Goal: Task Accomplishment & Management: Use online tool/utility

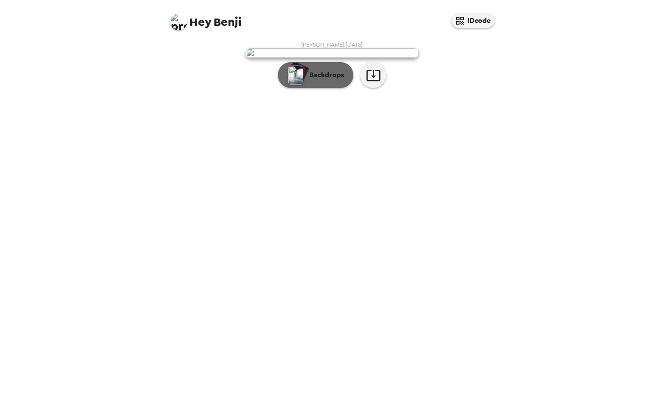
click at [310, 80] on p "Backdrops" at bounding box center [324, 75] width 39 height 10
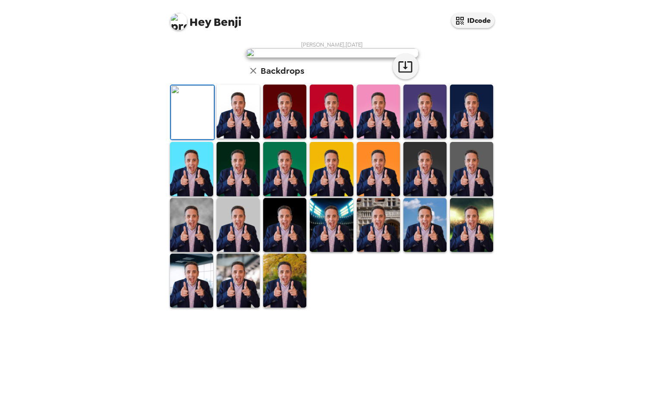
scroll to position [130, 0]
click at [373, 252] on img at bounding box center [378, 225] width 43 height 54
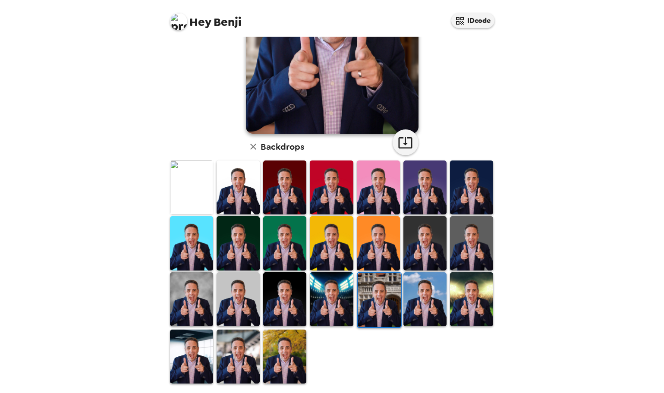
click at [321, 295] on img at bounding box center [331, 299] width 43 height 54
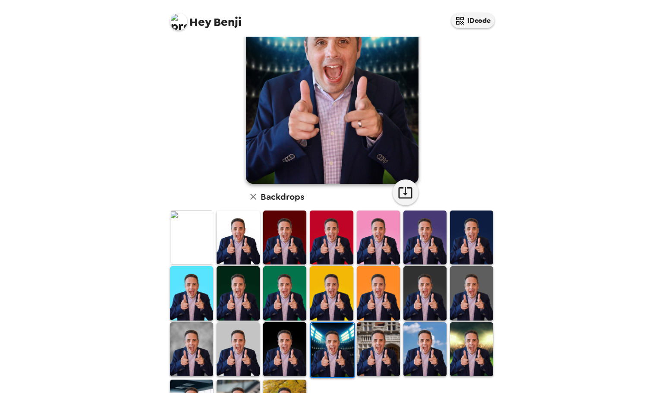
scroll to position [86, 0]
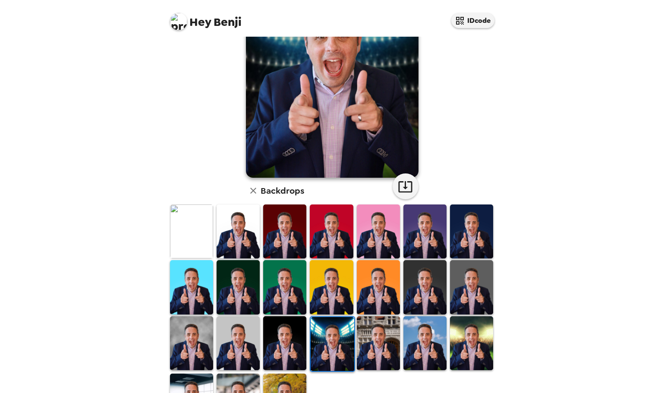
click at [327, 215] on img at bounding box center [331, 232] width 43 height 54
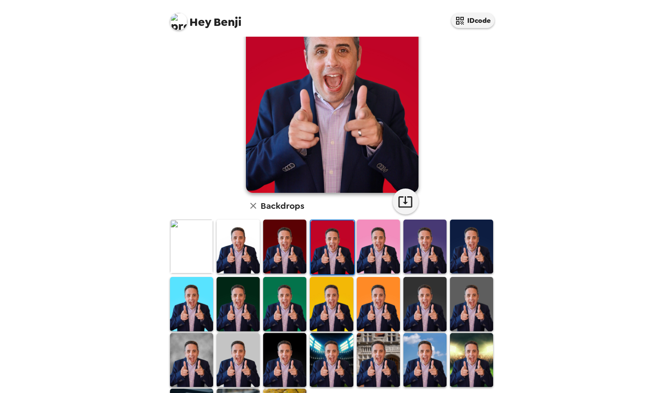
scroll to position [130, 0]
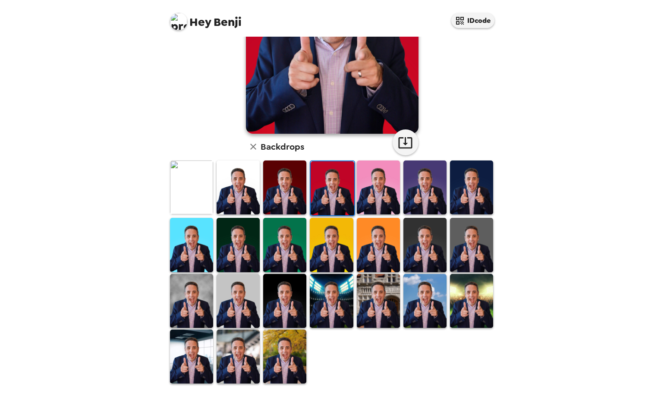
click at [384, 187] on img at bounding box center [378, 188] width 43 height 54
click at [417, 184] on img at bounding box center [425, 188] width 43 height 54
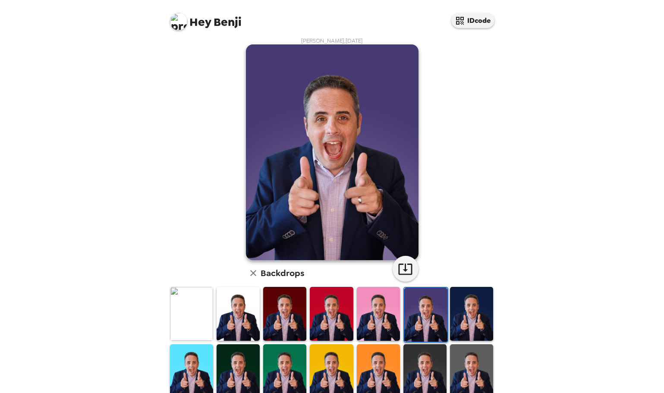
scroll to position [0, 0]
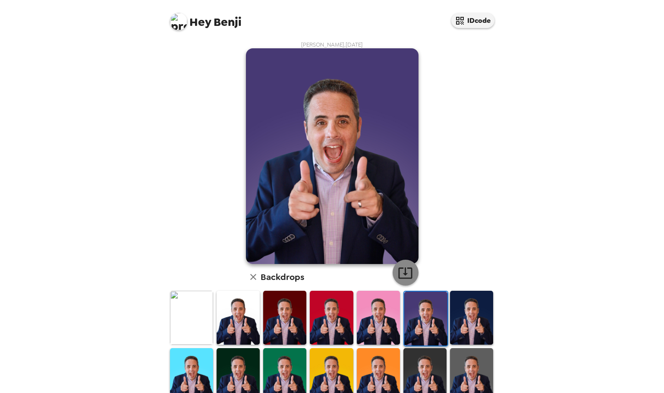
click at [398, 271] on icon "button" at bounding box center [405, 272] width 15 height 15
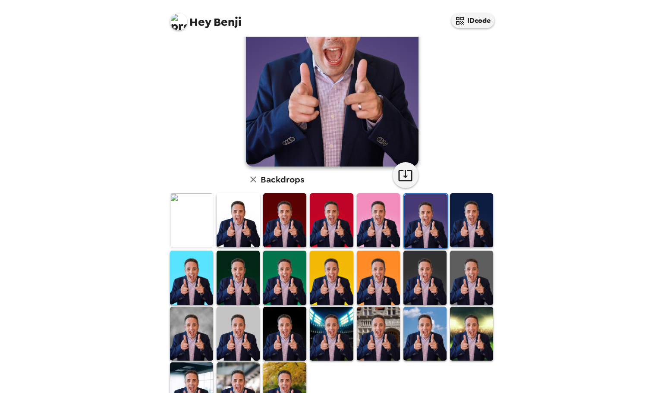
scroll to position [130, 0]
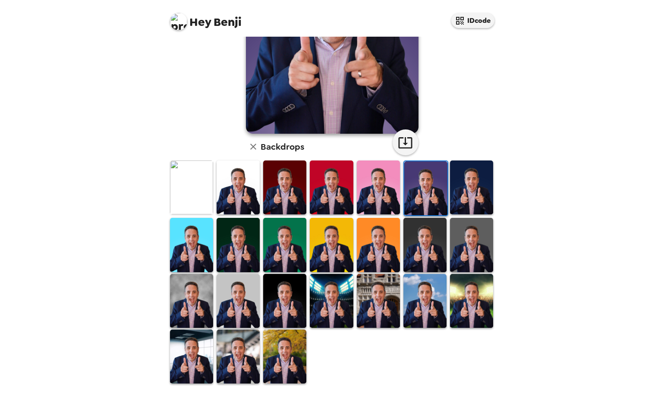
click at [188, 309] on img at bounding box center [191, 301] width 43 height 54
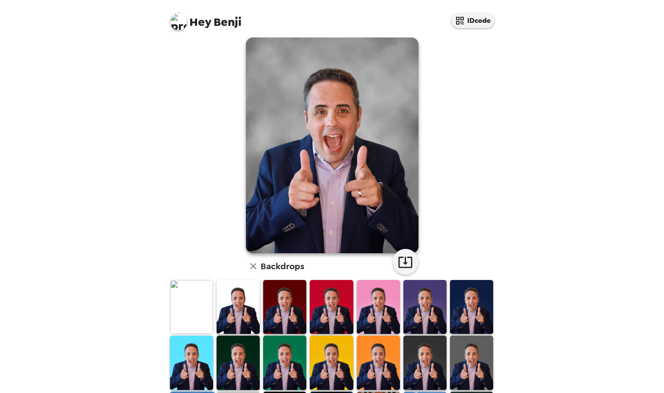
scroll to position [0, 0]
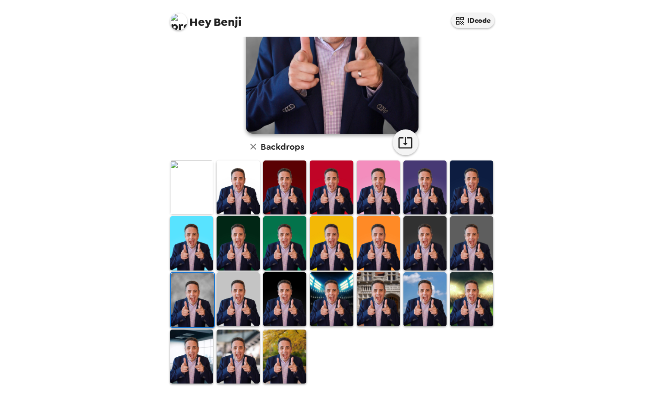
click at [197, 338] on img at bounding box center [191, 357] width 43 height 54
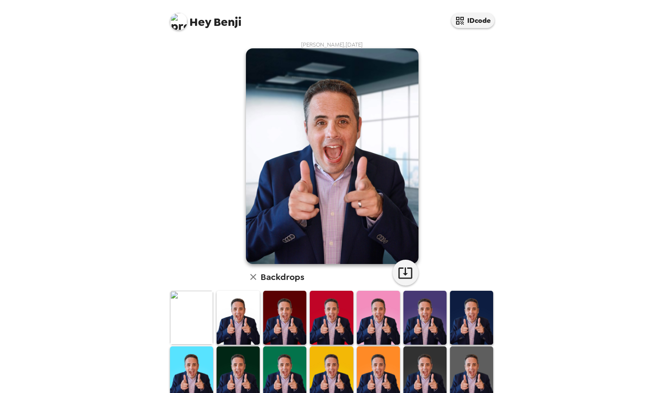
scroll to position [130, 0]
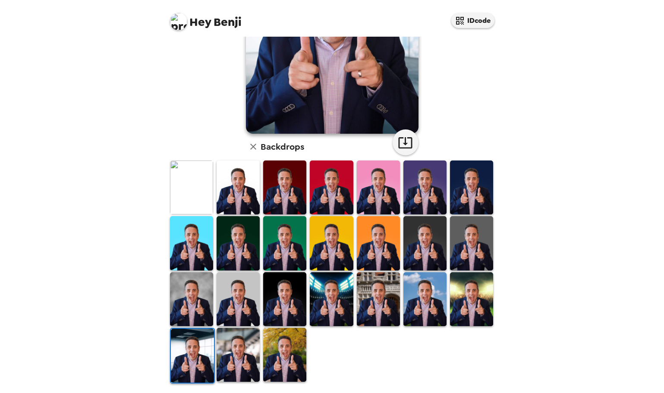
click at [233, 337] on img at bounding box center [238, 355] width 43 height 54
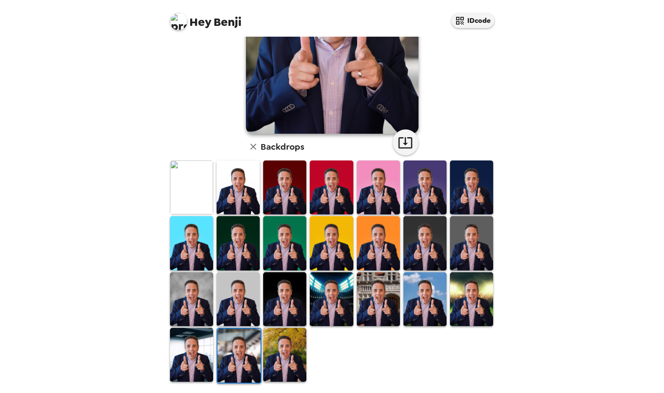
click at [272, 365] on img at bounding box center [284, 355] width 43 height 54
